Goal: Find specific page/section: Find specific page/section

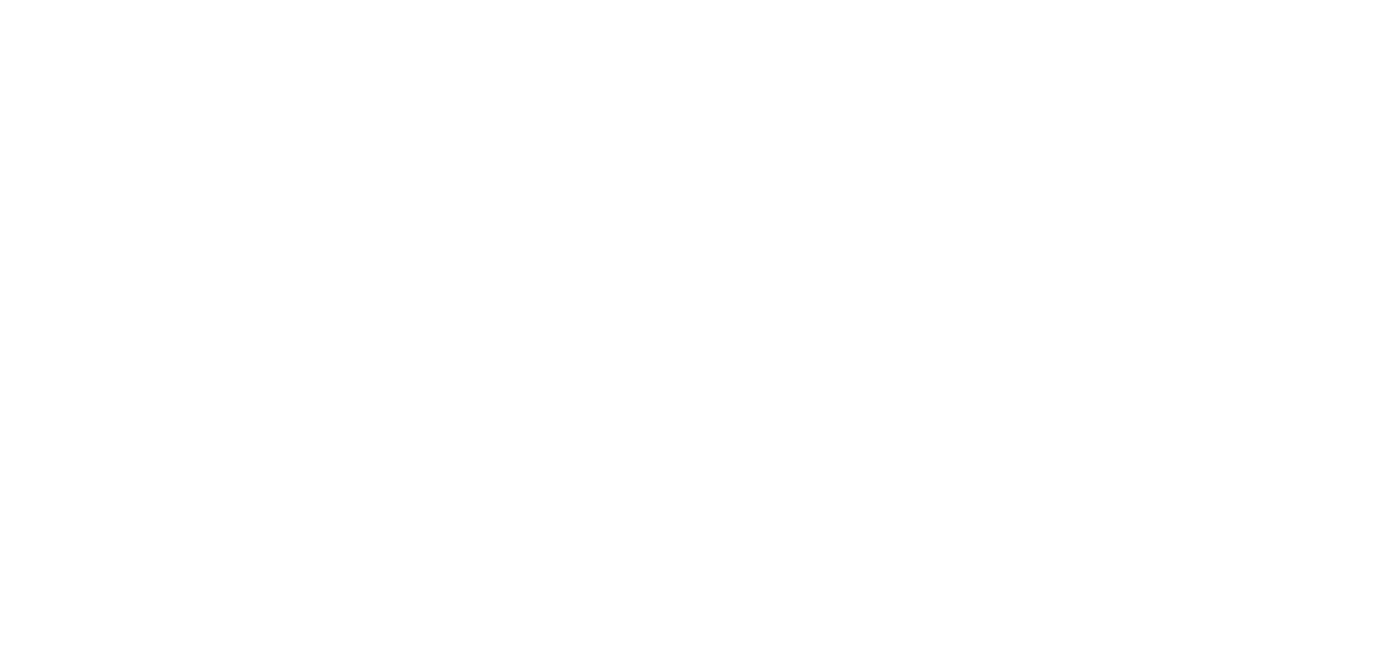
select select "Song"
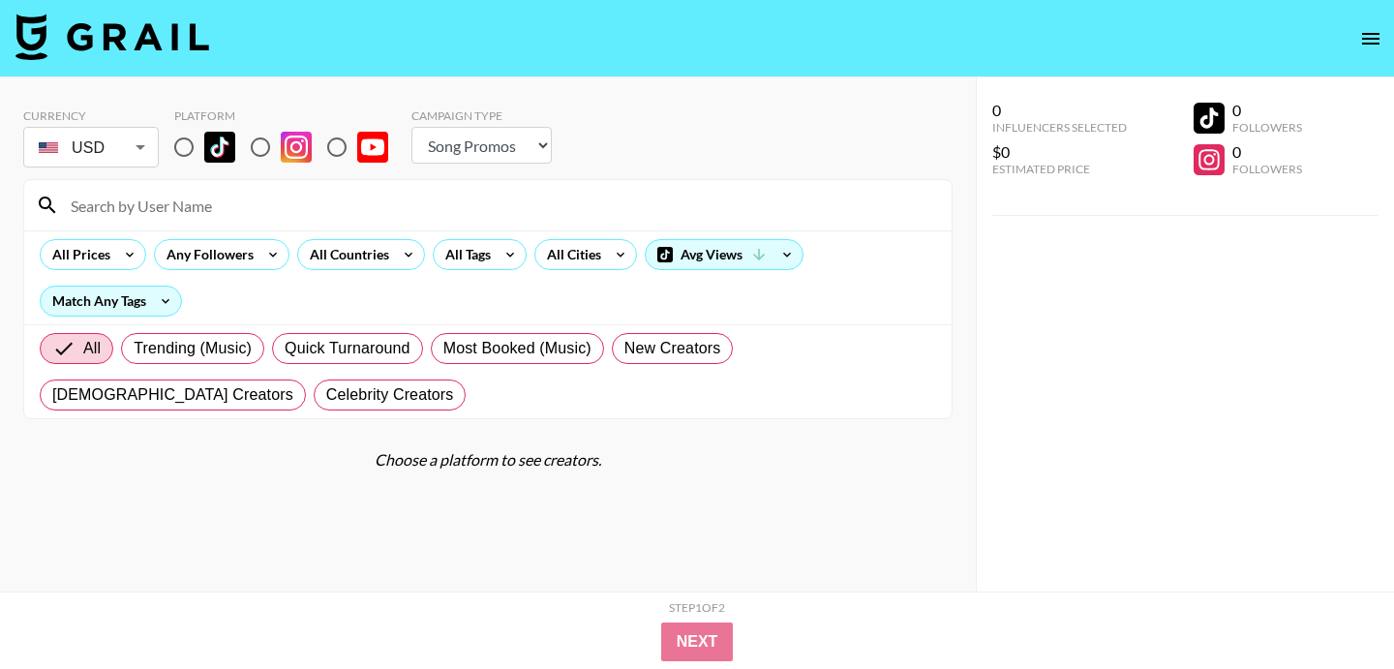
click at [457, 195] on input at bounding box center [499, 205] width 881 height 31
paste input "chenyangyii"
type input "chenyangyii"
click at [176, 139] on input "radio" at bounding box center [184, 147] width 41 height 41
radio input "true"
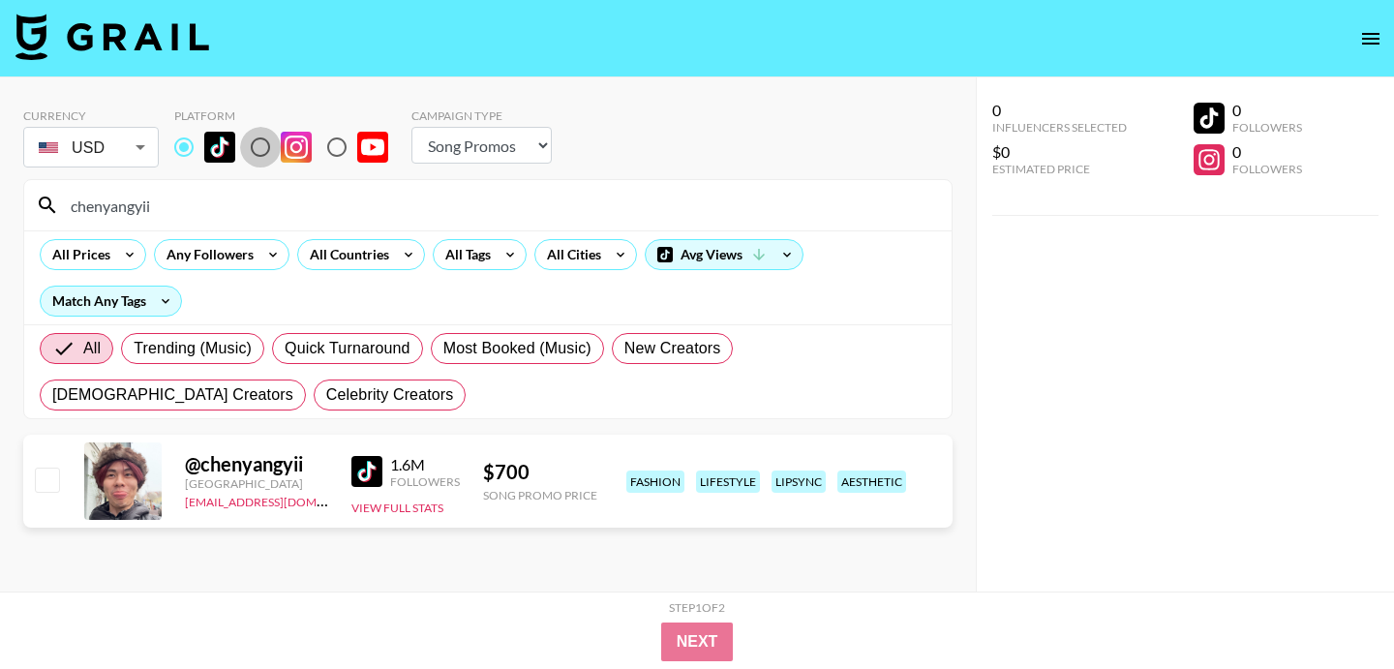
click at [258, 150] on input "radio" at bounding box center [260, 147] width 41 height 41
radio input "true"
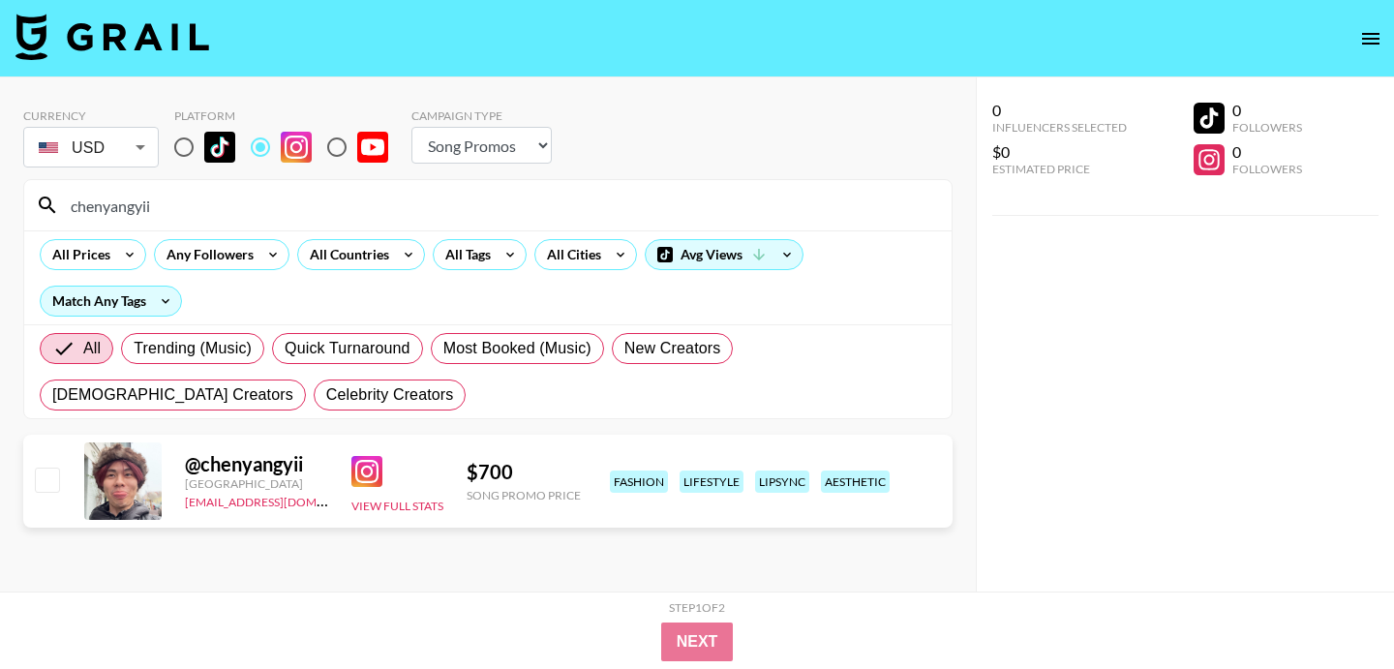
click at [184, 148] on input "radio" at bounding box center [184, 147] width 41 height 41
radio input "true"
click at [645, 156] on div "Currency USD USD ​ Platform Campaign Type Choose Type... Song Promos Brand Prom…" at bounding box center [487, 139] width 929 height 63
